Goal: Navigation & Orientation: Find specific page/section

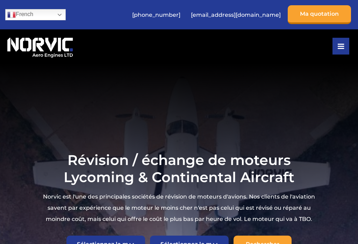
click at [344, 47] on button at bounding box center [341, 46] width 17 height 17
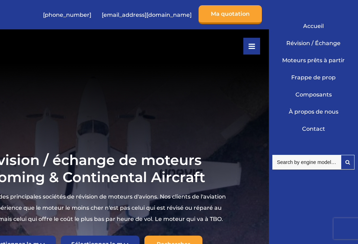
click at [326, 134] on link "Contact" at bounding box center [313, 128] width 79 height 17
click at [336, 50] on link "Révision / Échange" at bounding box center [313, 43] width 79 height 17
click at [349, 65] on link "Moteurs prêts à partir" at bounding box center [313, 60] width 79 height 17
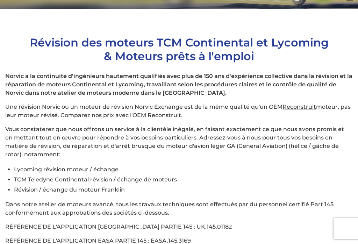
scroll to position [140, 0]
